Goal: Information Seeking & Learning: Stay updated

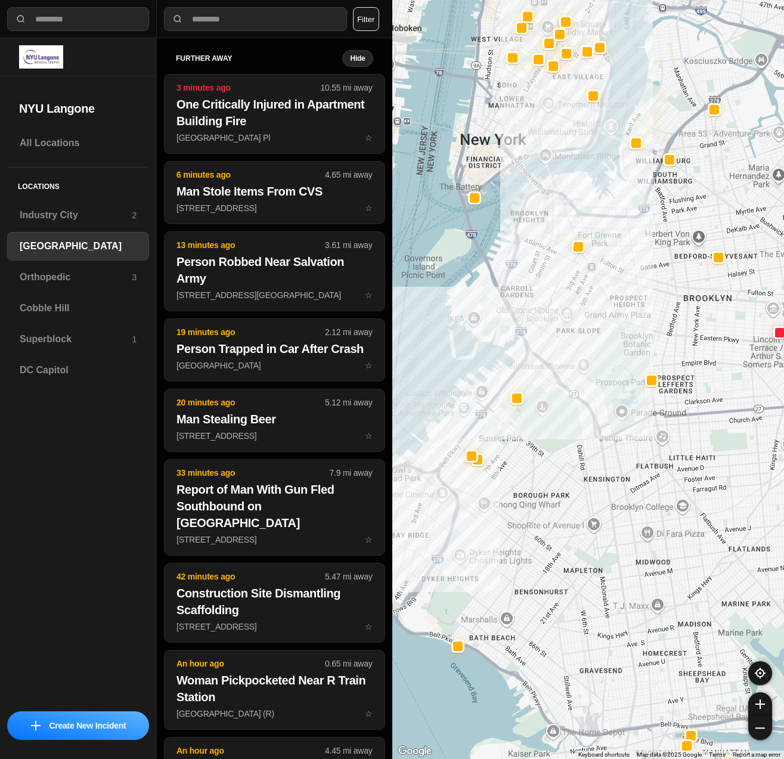
select select "*"
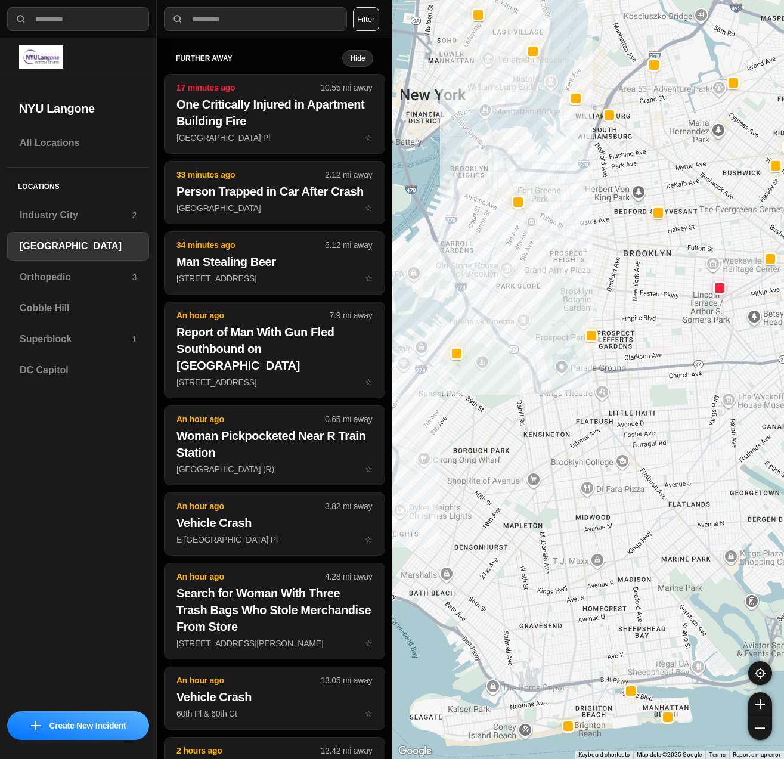
click at [548, 474] on div at bounding box center [588, 379] width 392 height 759
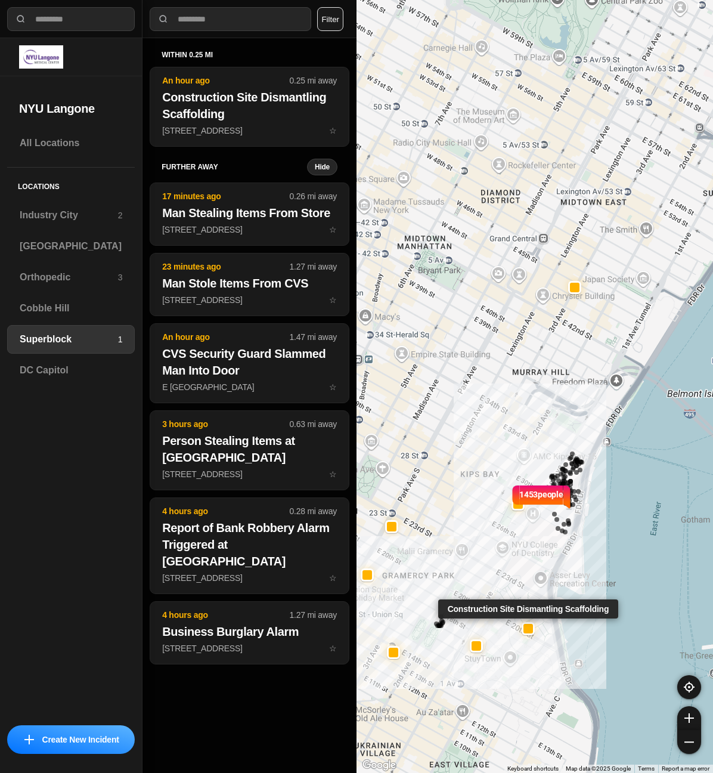
select select "*"
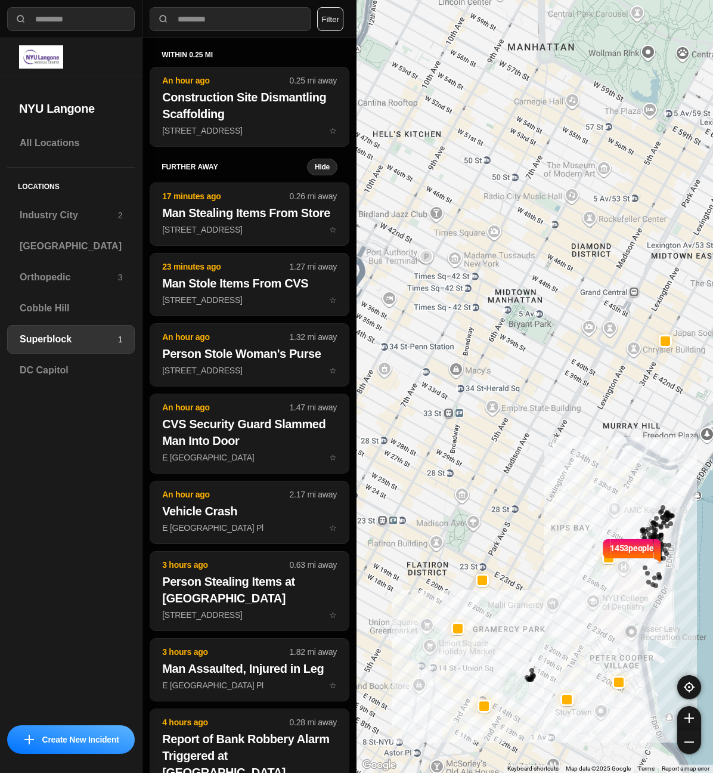
drag, startPoint x: 403, startPoint y: 316, endPoint x: 494, endPoint y: 369, distance: 105.4
click at [494, 369] on div "1453 people" at bounding box center [535, 386] width 357 height 773
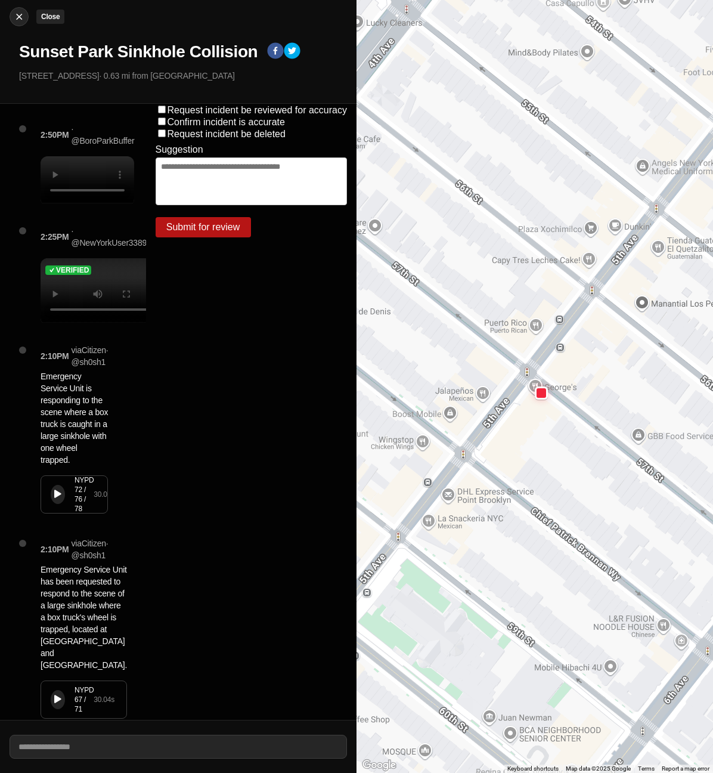
click at [17, 17] on img at bounding box center [19, 17] width 12 height 12
select select "*"
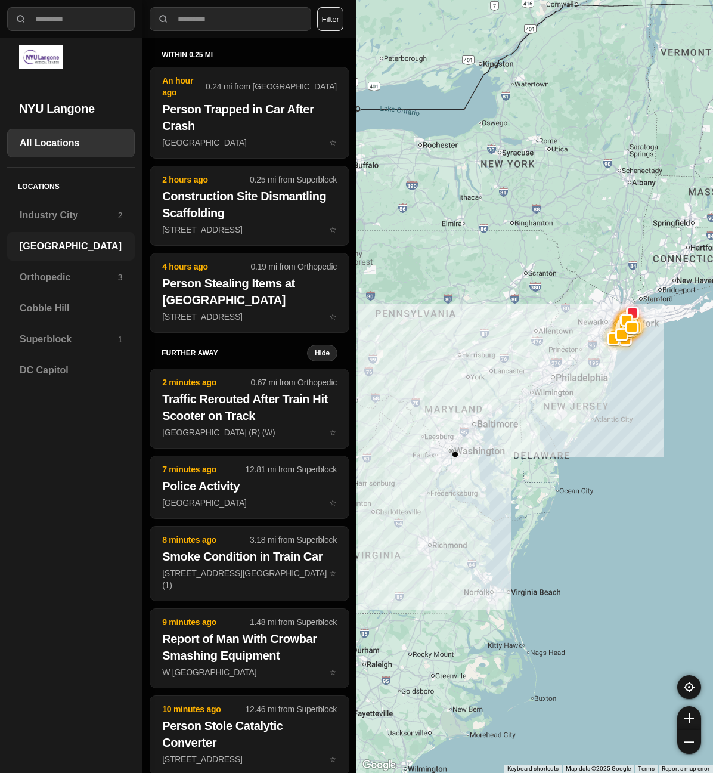
click at [39, 245] on h3 "[GEOGRAPHIC_DATA]" at bounding box center [71, 246] width 103 height 14
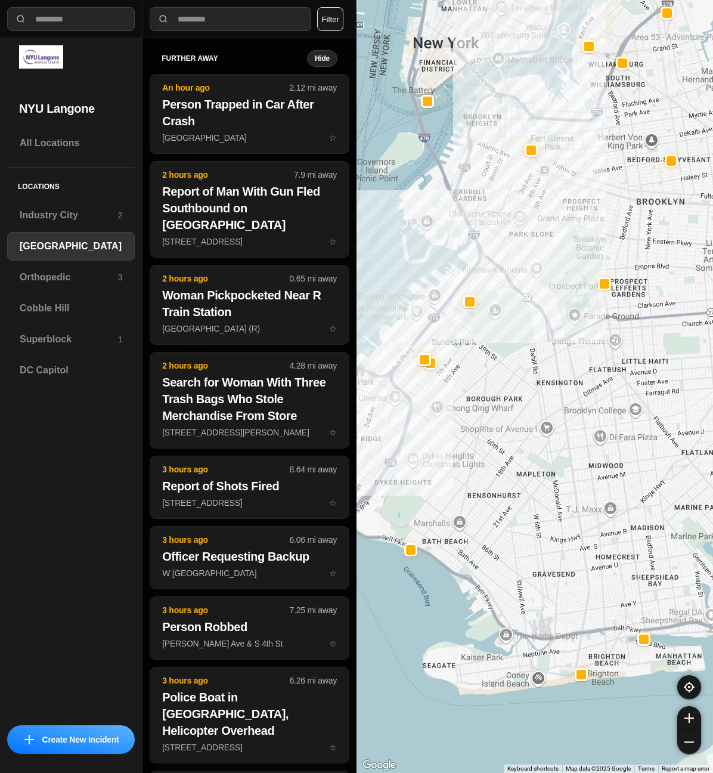
drag, startPoint x: 472, startPoint y: 368, endPoint x: 438, endPoint y: 369, distance: 34.6
click at [438, 369] on div at bounding box center [535, 386] width 357 height 773
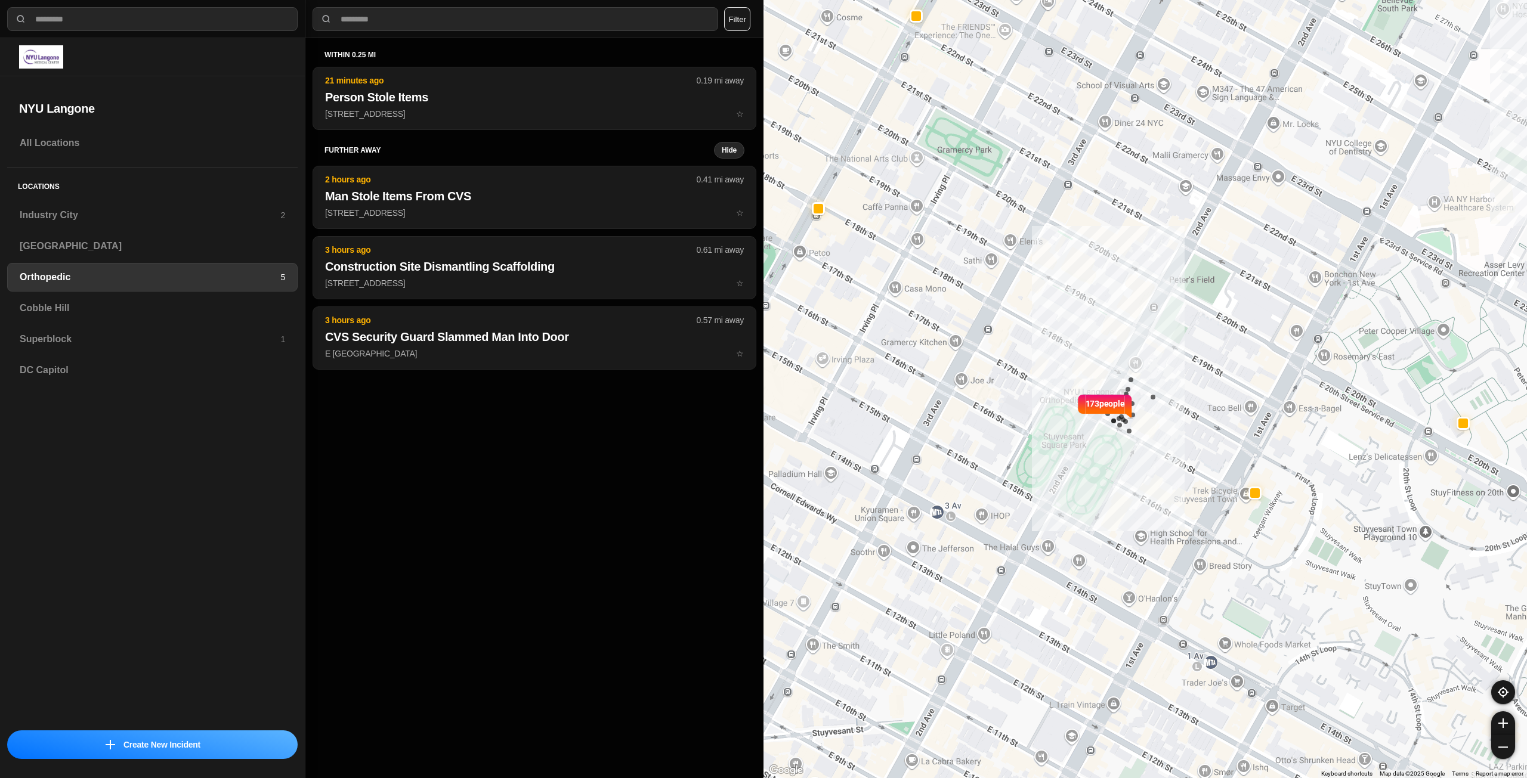
select select "*"
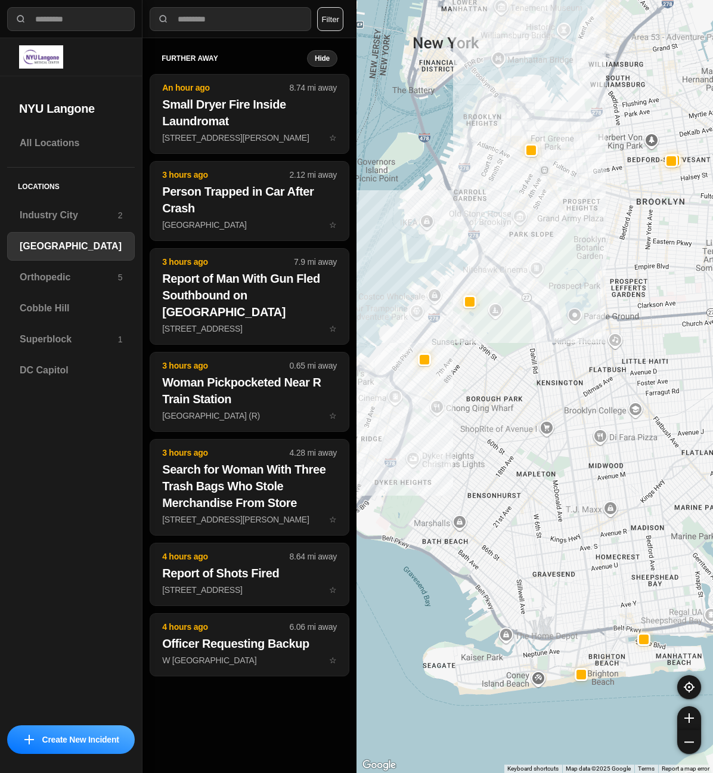
select select "*"
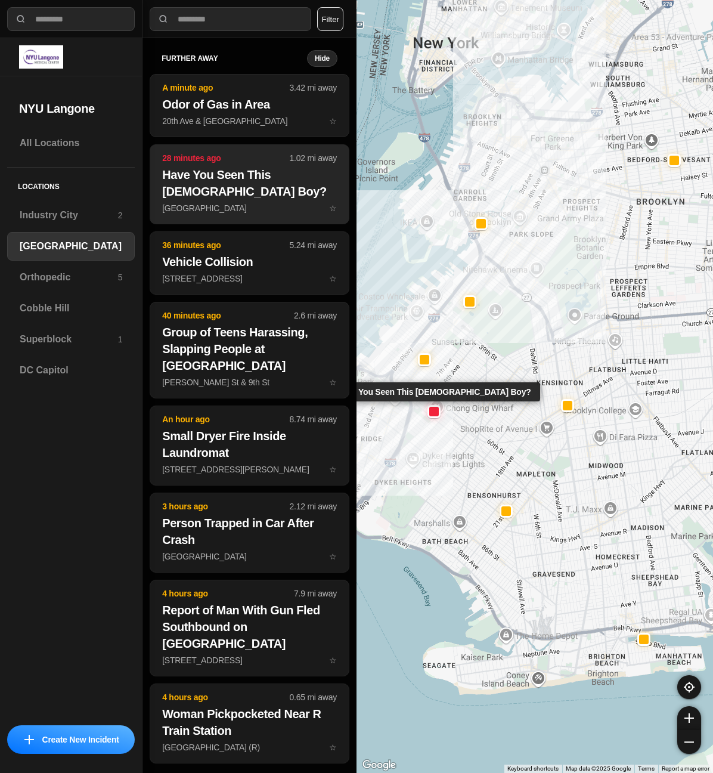
click at [207, 153] on p "28 minutes ago" at bounding box center [225, 158] width 127 height 12
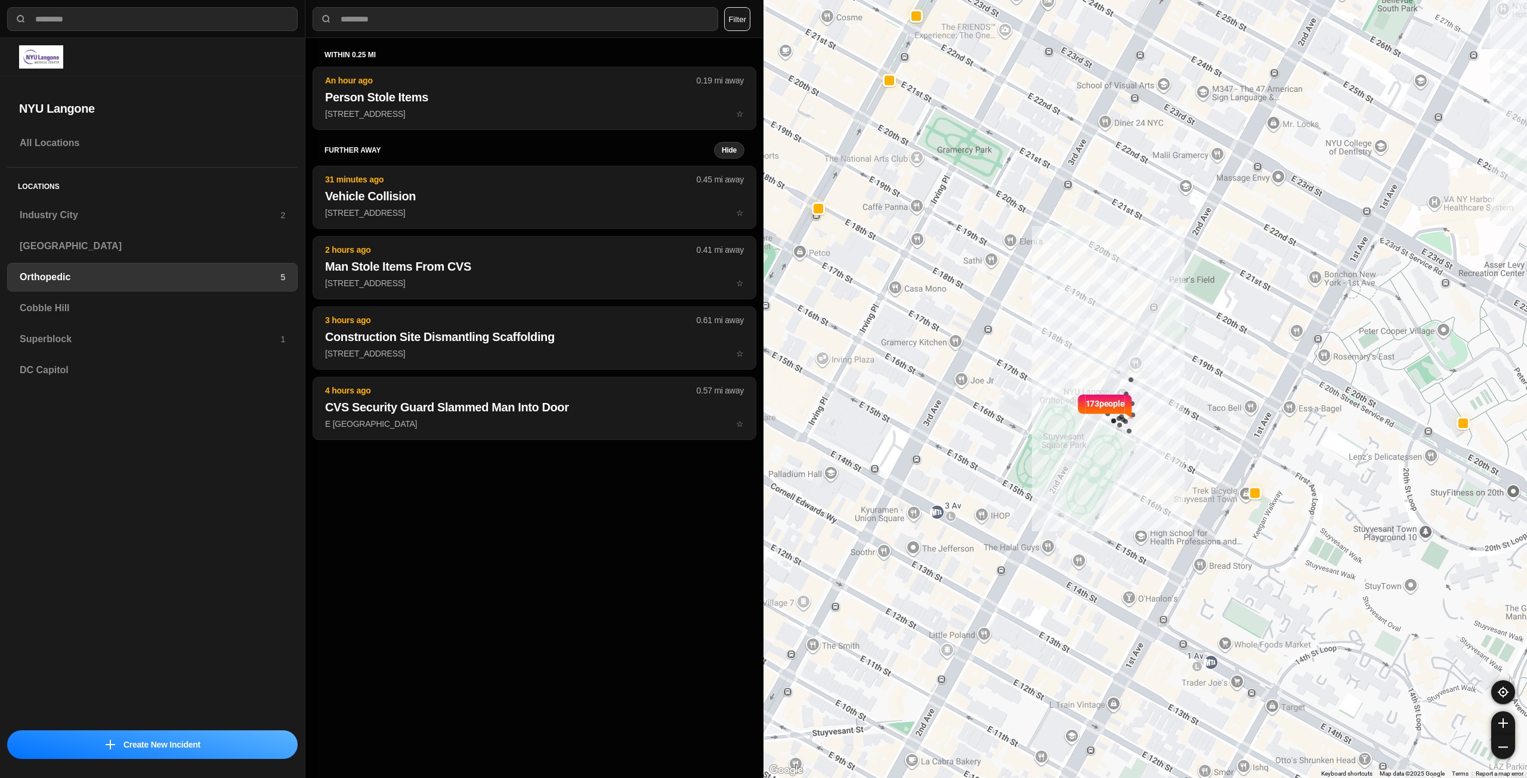
select select "*"
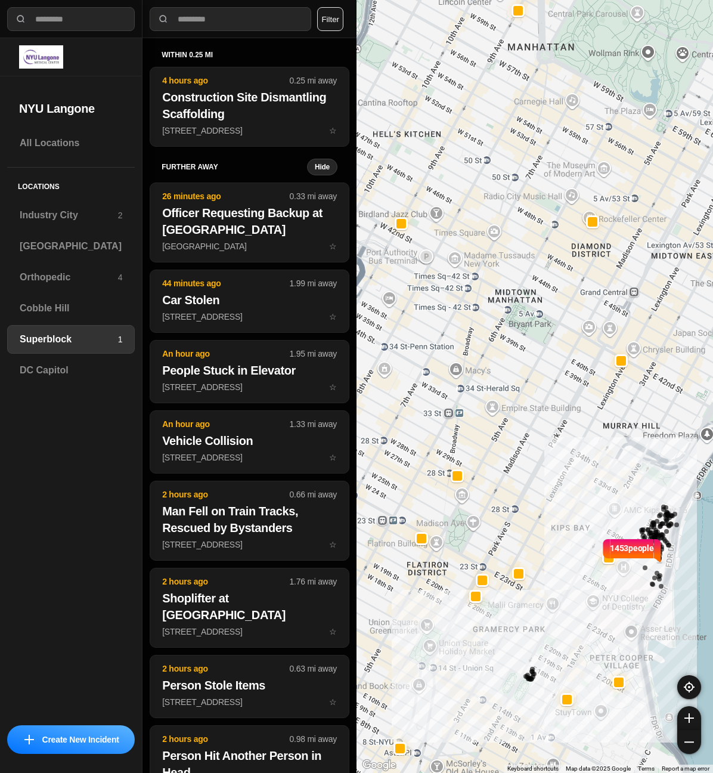
select select "*"
